Goal: Information Seeking & Learning: Learn about a topic

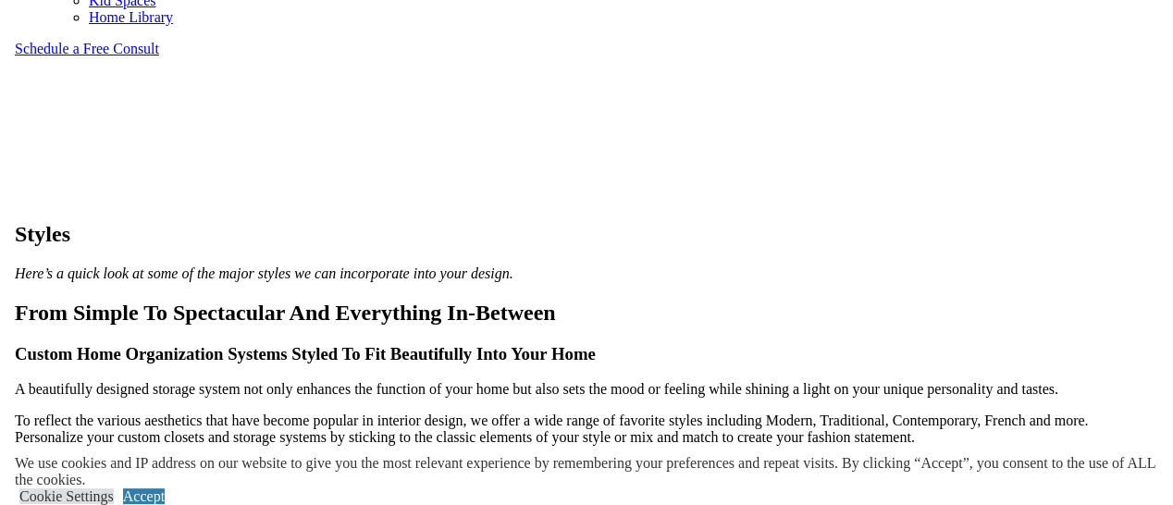
scroll to position [1240, 0]
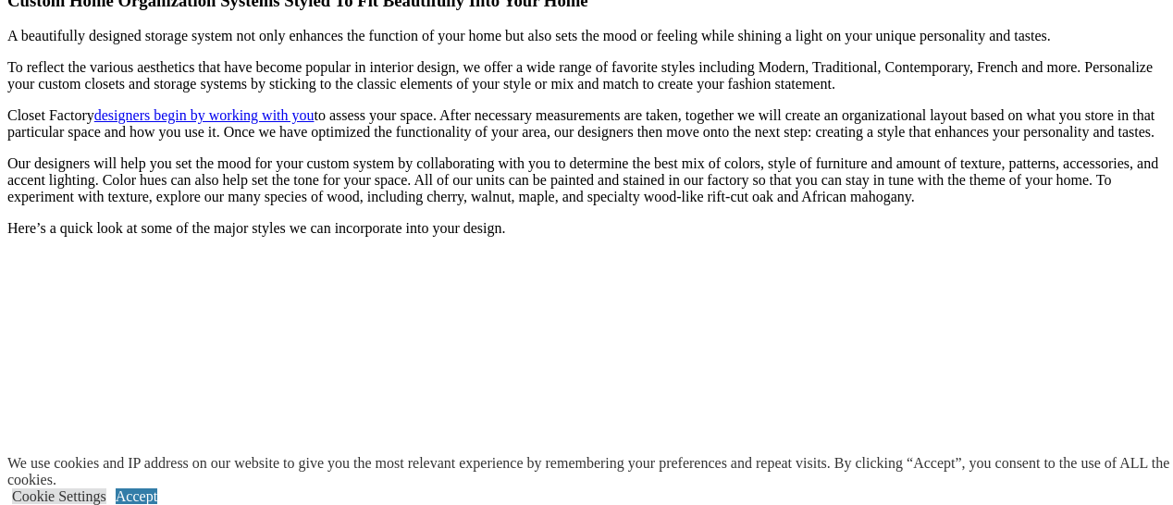
drag, startPoint x: 961, startPoint y: 410, endPoint x: 960, endPoint y: 395, distance: 14.8
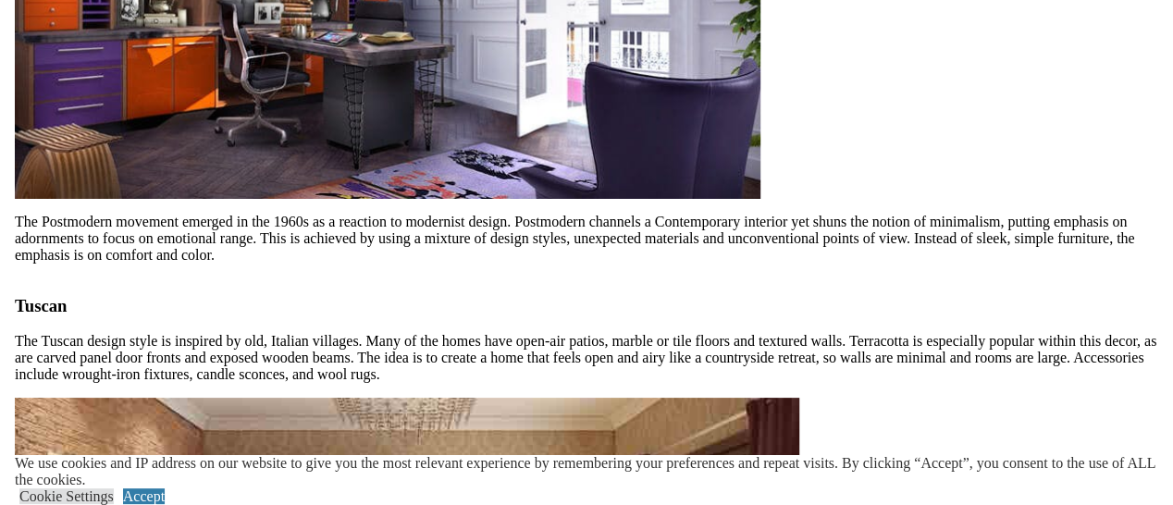
scroll to position [5397, 0]
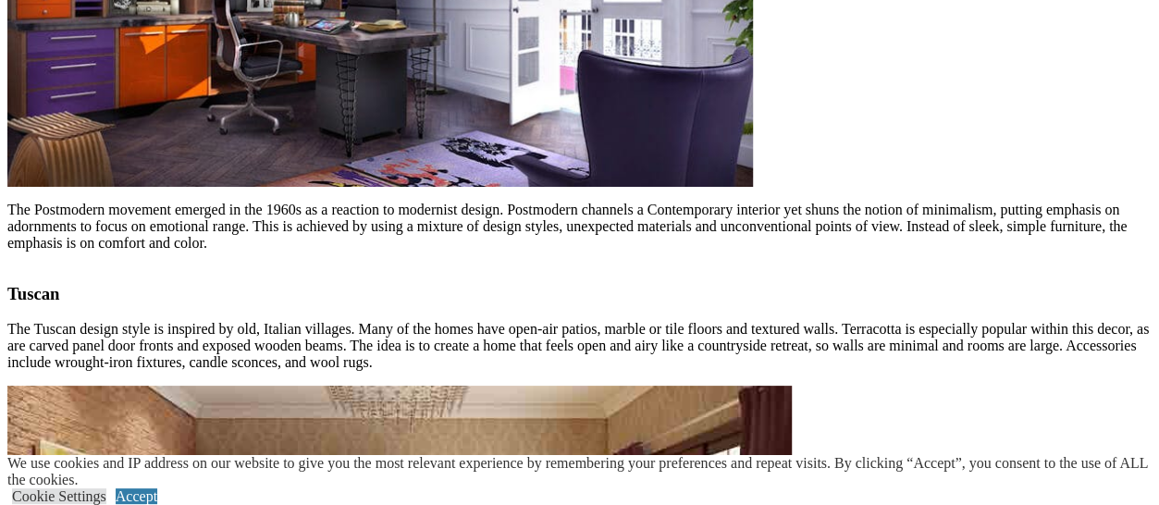
scroll to position [5405, 0]
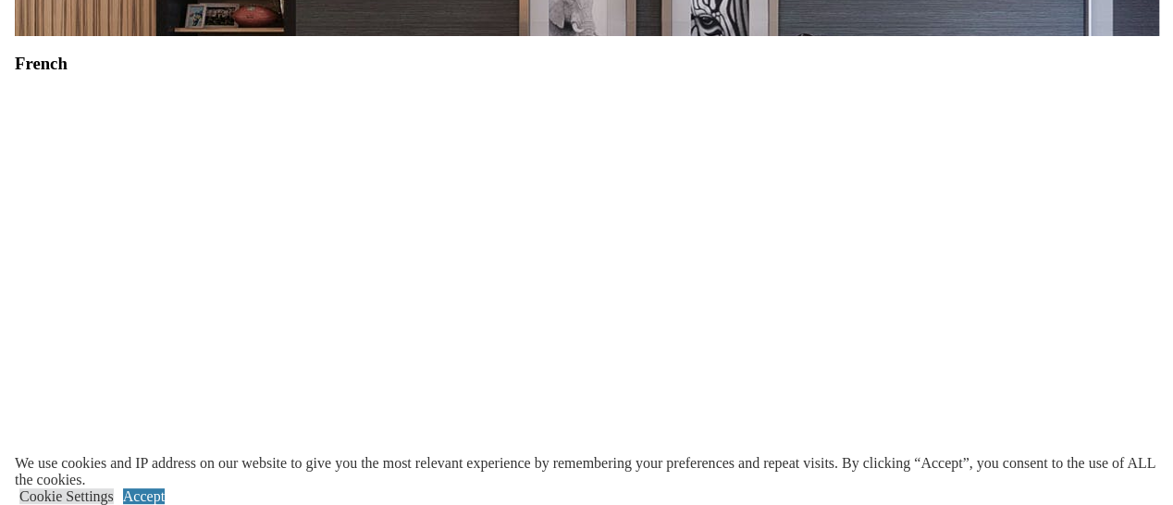
scroll to position [3515, 0]
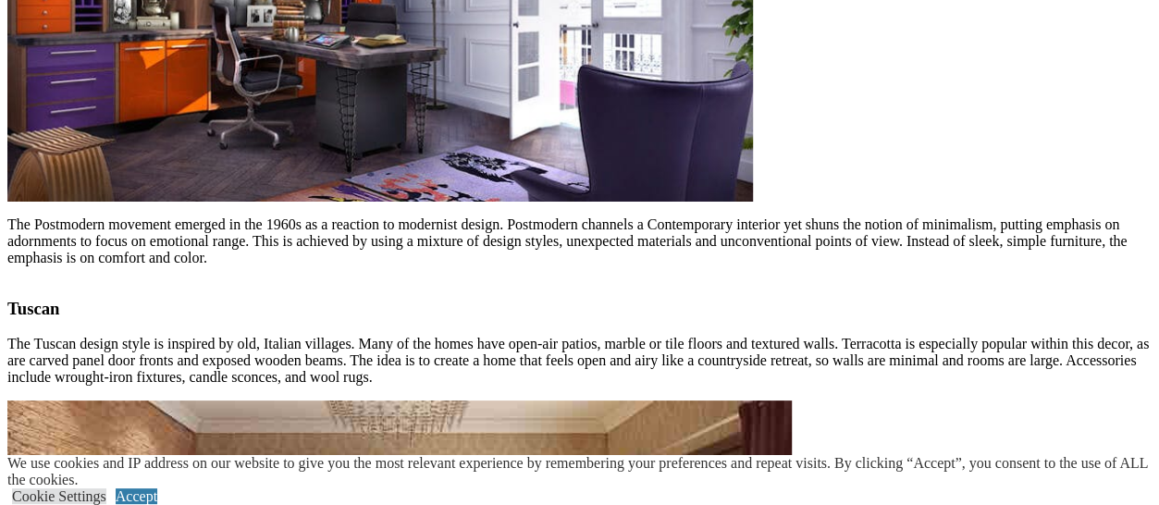
scroll to position [5370, 0]
